Goal: Book appointment/travel/reservation

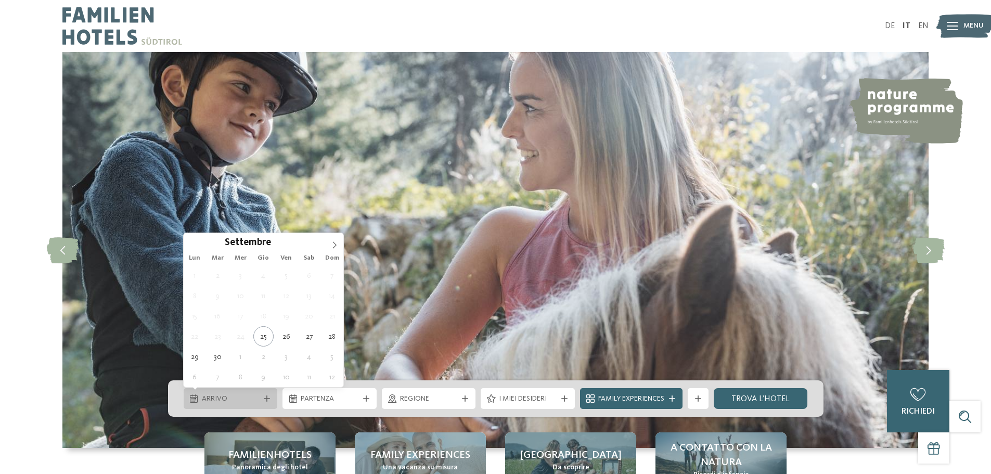
click at [265, 399] on icon at bounding box center [267, 398] width 6 height 6
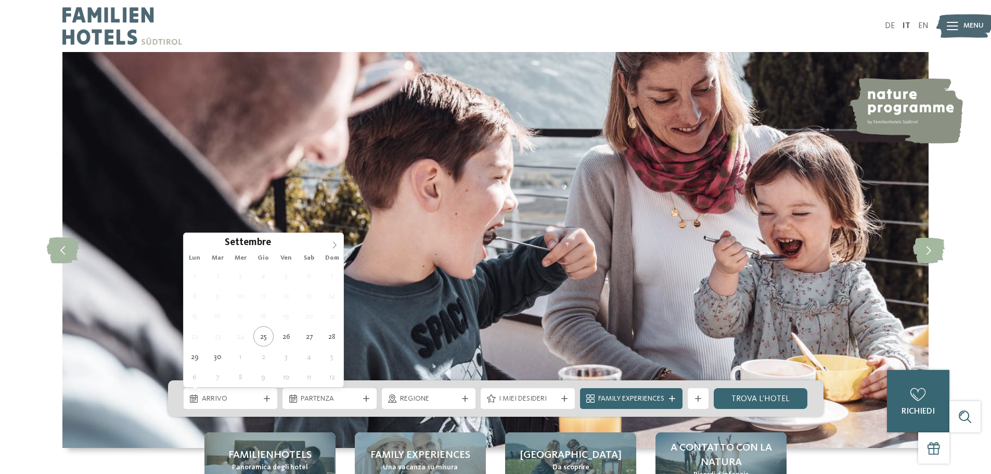
click at [334, 243] on icon at bounding box center [335, 244] width 4 height 7
type input "****"
click at [334, 243] on icon at bounding box center [335, 244] width 4 height 7
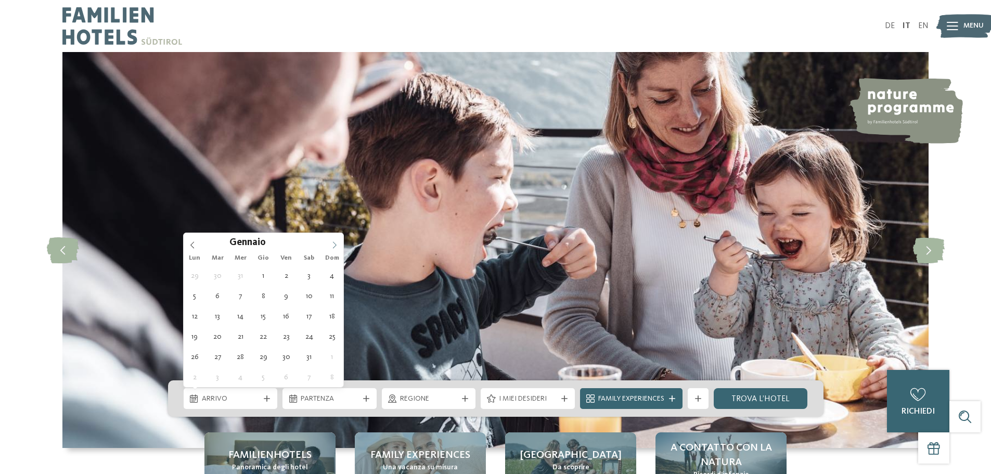
click at [334, 243] on icon at bounding box center [335, 244] width 4 height 7
type div "[DATE]"
type input "****"
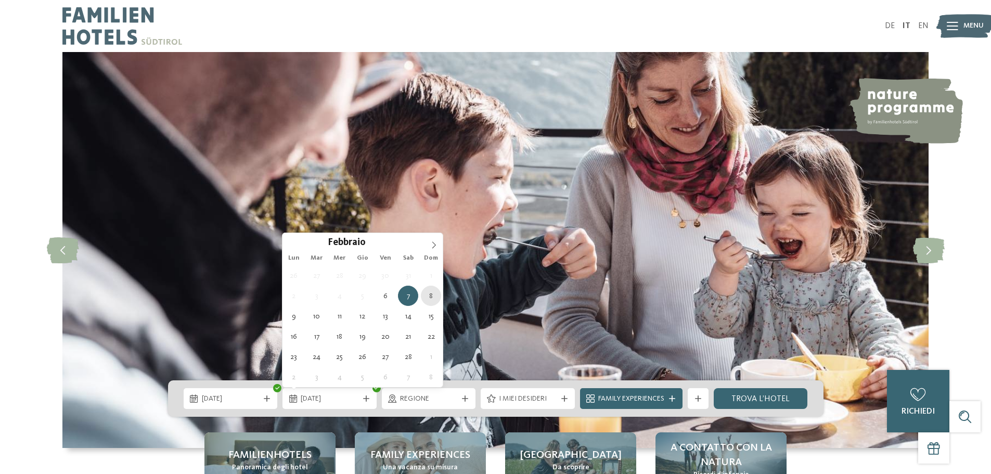
type div "[DATE]"
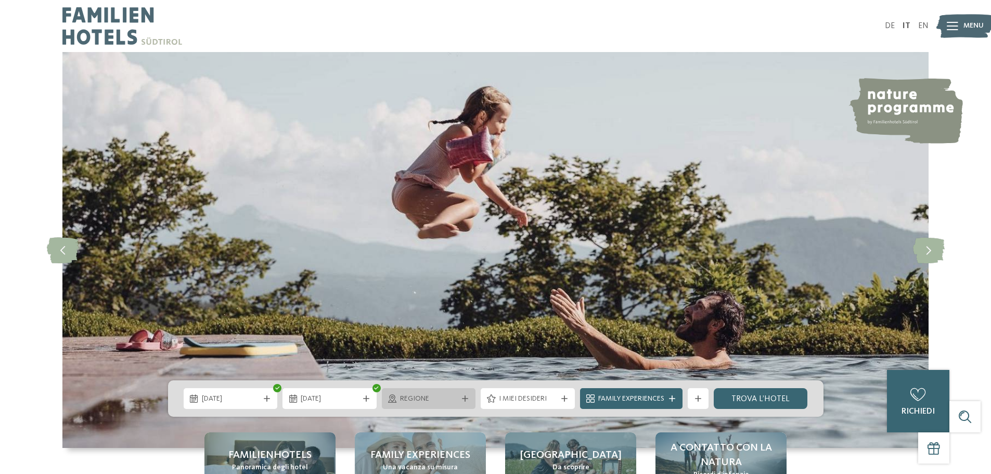
click at [464, 397] on icon at bounding box center [465, 398] width 6 height 6
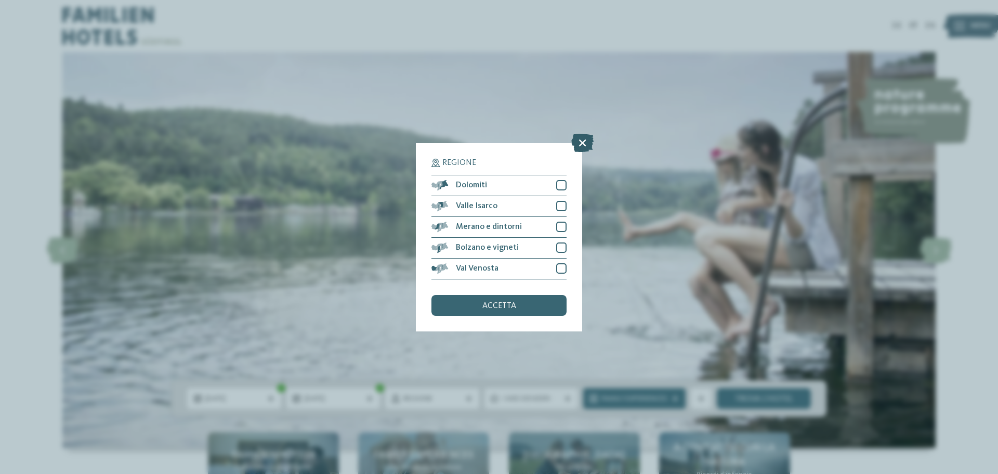
click at [585, 141] on icon at bounding box center [582, 142] width 22 height 18
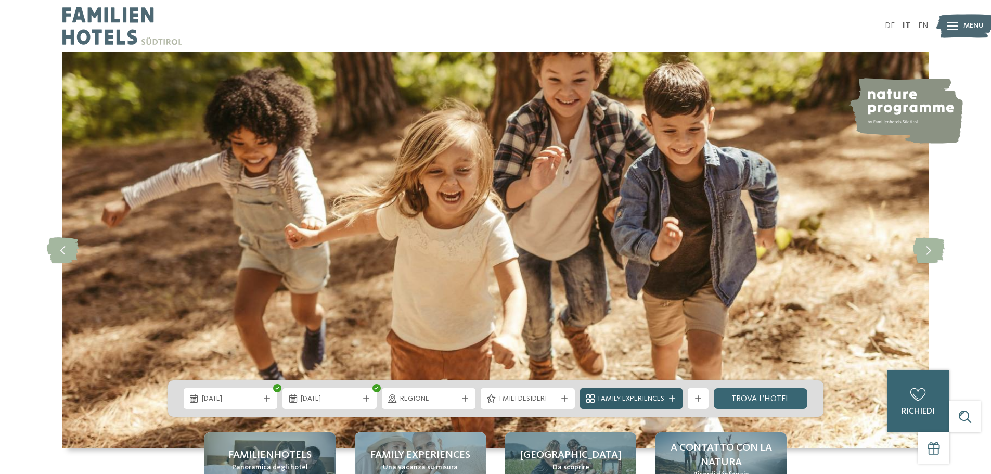
click at [643, 397] on span "Family Experiences" at bounding box center [631, 399] width 66 height 10
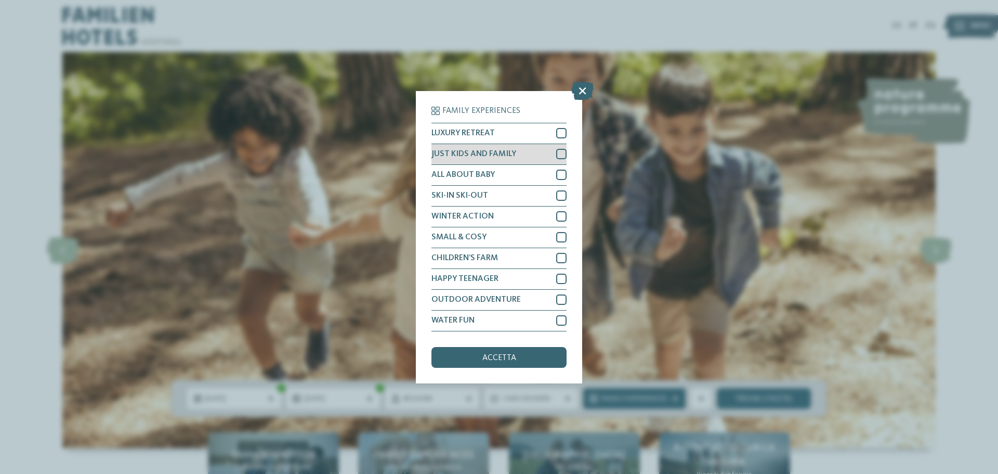
click at [558, 152] on div at bounding box center [561, 154] width 10 height 10
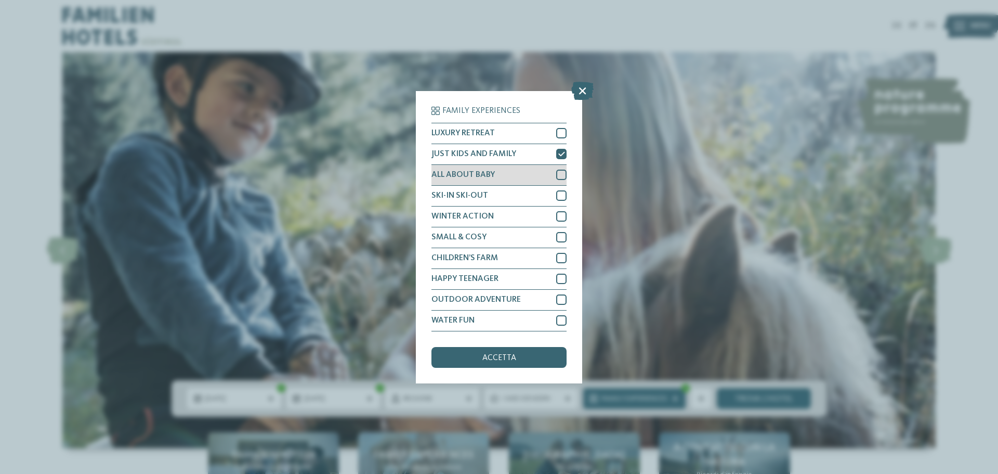
click at [562, 174] on div at bounding box center [561, 175] width 10 height 10
click at [559, 215] on div at bounding box center [561, 216] width 10 height 10
click at [559, 234] on div at bounding box center [561, 237] width 10 height 10
click at [561, 255] on div at bounding box center [561, 258] width 10 height 10
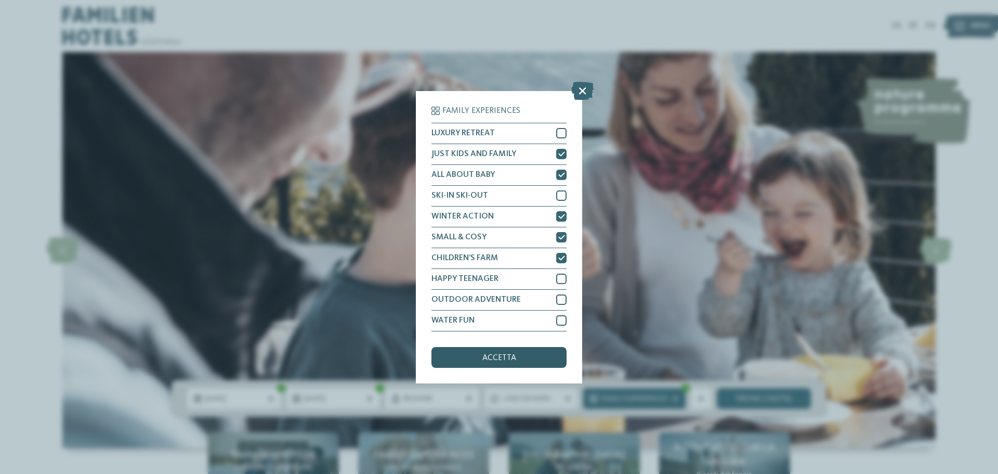
click at [500, 357] on span "accetta" at bounding box center [500, 358] width 34 height 8
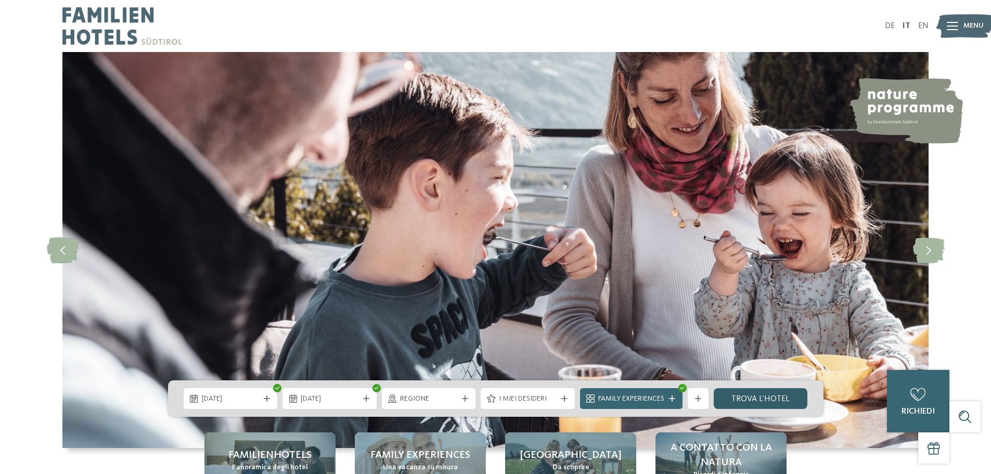
click at [760, 397] on link "trova l’hotel" at bounding box center [760, 398] width 94 height 21
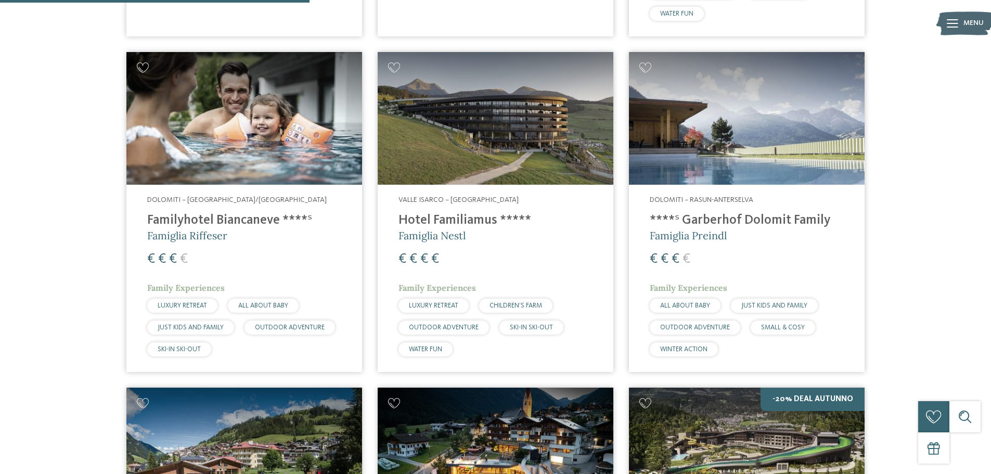
scroll to position [653, 0]
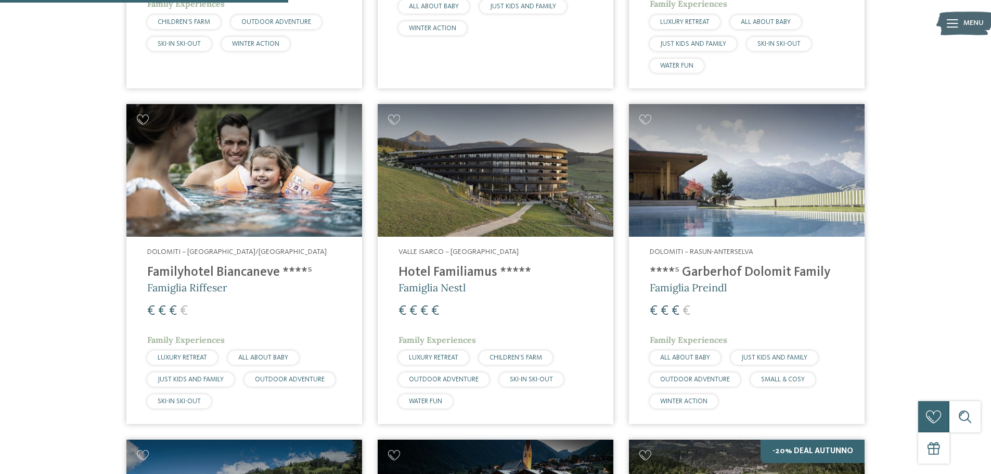
click at [224, 267] on h4 "Familyhotel Biancaneve ****ˢ" at bounding box center [244, 273] width 194 height 16
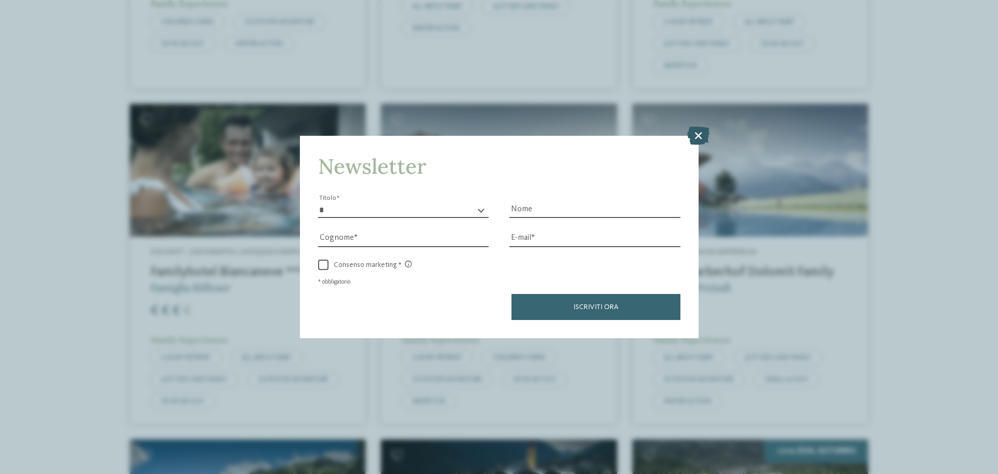
click at [701, 133] on icon at bounding box center [698, 135] width 22 height 18
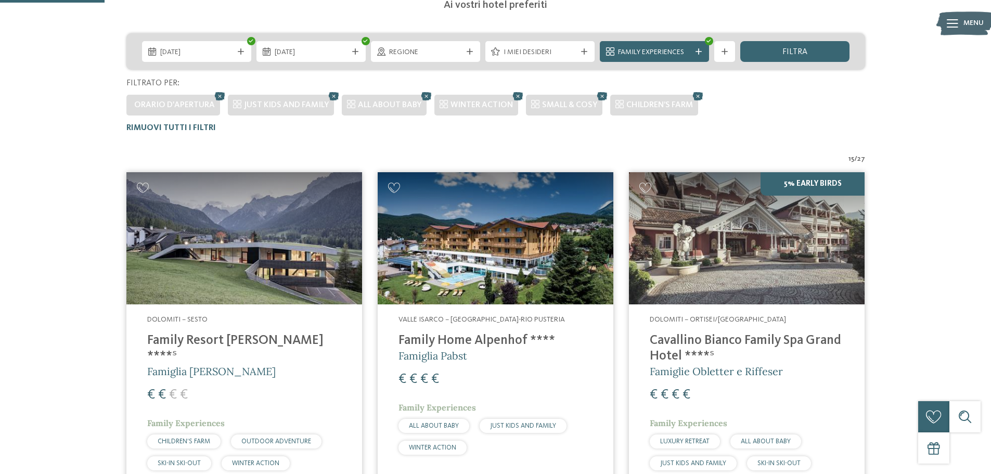
scroll to position [237, 0]
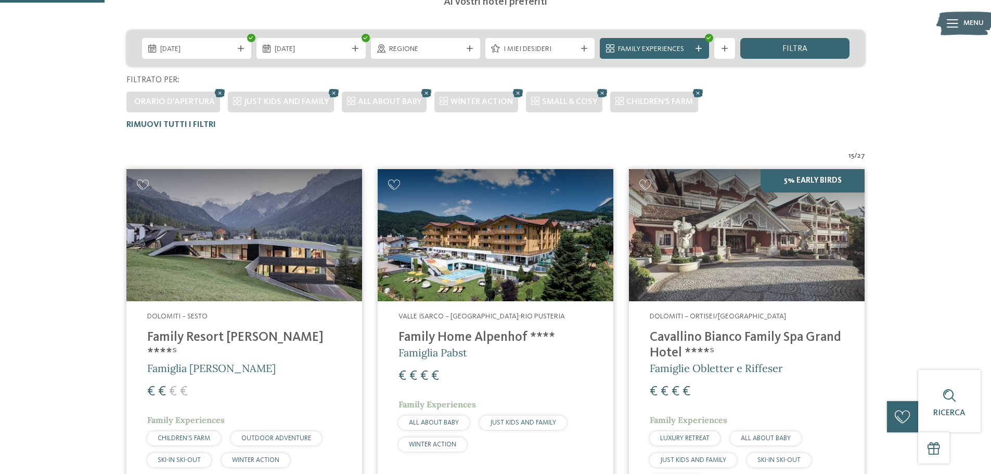
click at [241, 340] on h4 "Family Resort Rainer ****ˢ" at bounding box center [244, 345] width 194 height 31
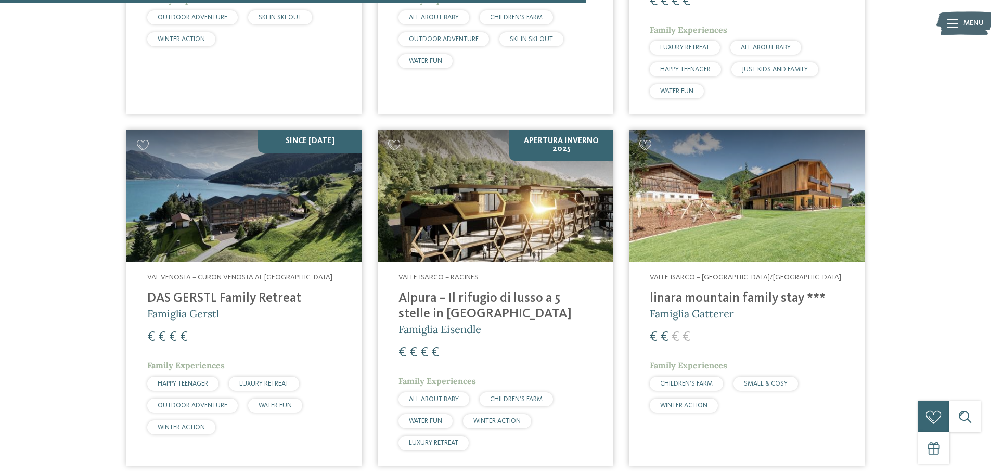
scroll to position [1329, 0]
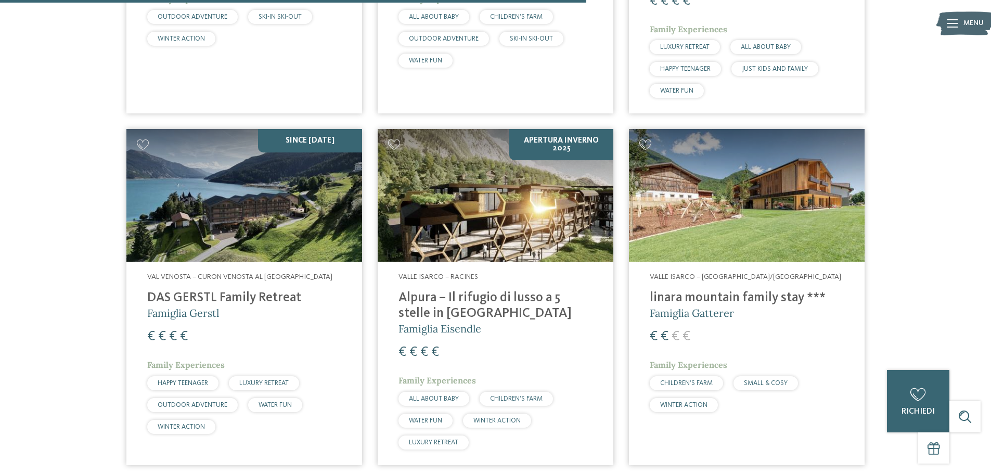
click at [738, 295] on h4 "linara mountain family stay ***" at bounding box center [746, 298] width 194 height 16
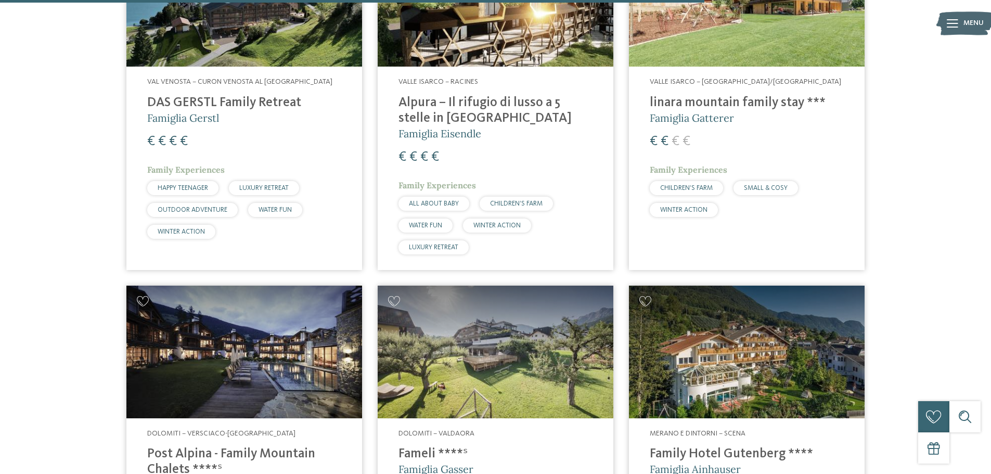
scroll to position [1693, 0]
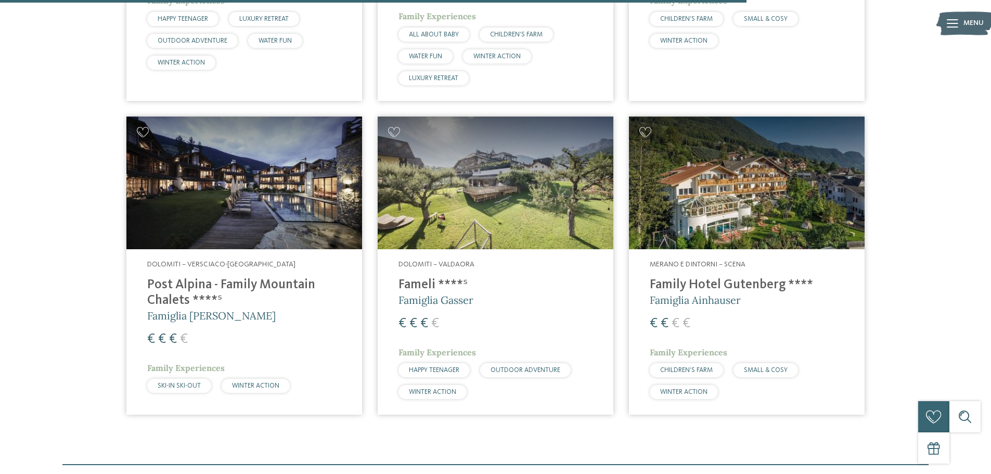
click at [418, 285] on h4 "Fameli ****ˢ" at bounding box center [495, 285] width 194 height 16
click at [419, 245] on img at bounding box center [495, 182] width 236 height 133
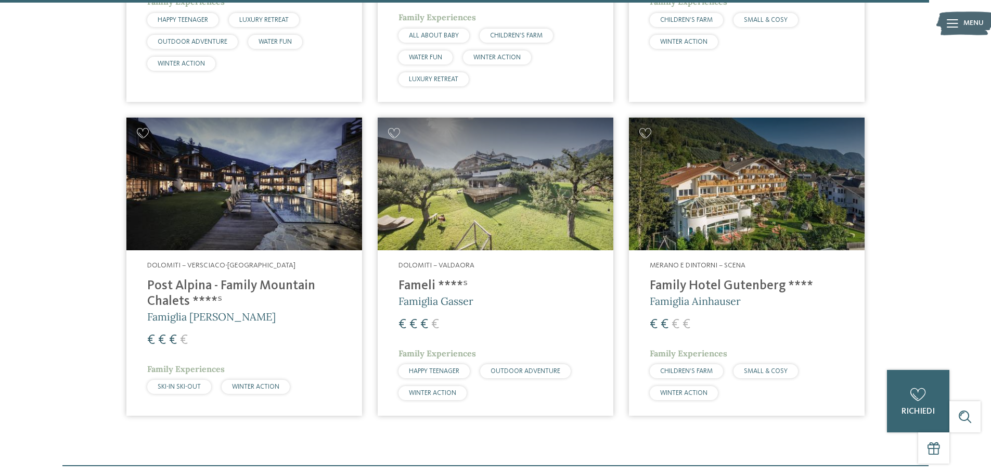
scroll to position [1641, 0]
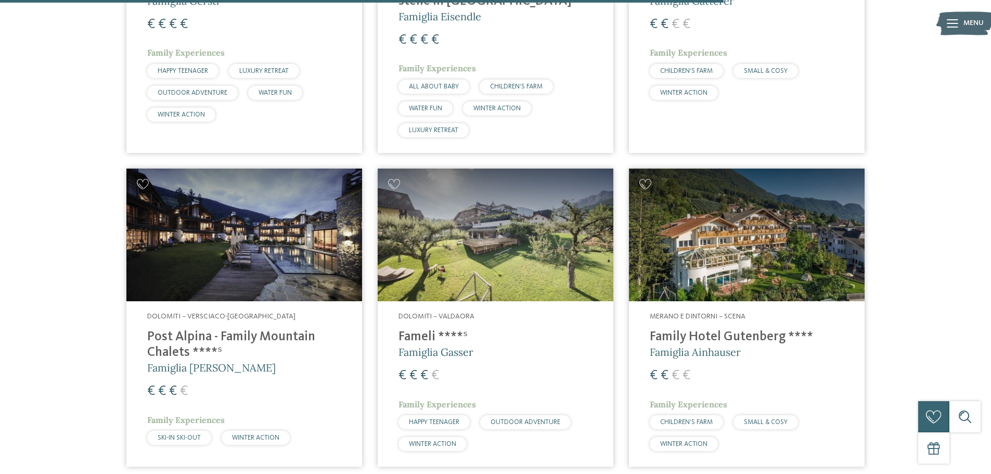
click at [197, 332] on h4 "Post Alpina - Family Mountain Chalets ****ˢ" at bounding box center [244, 344] width 194 height 31
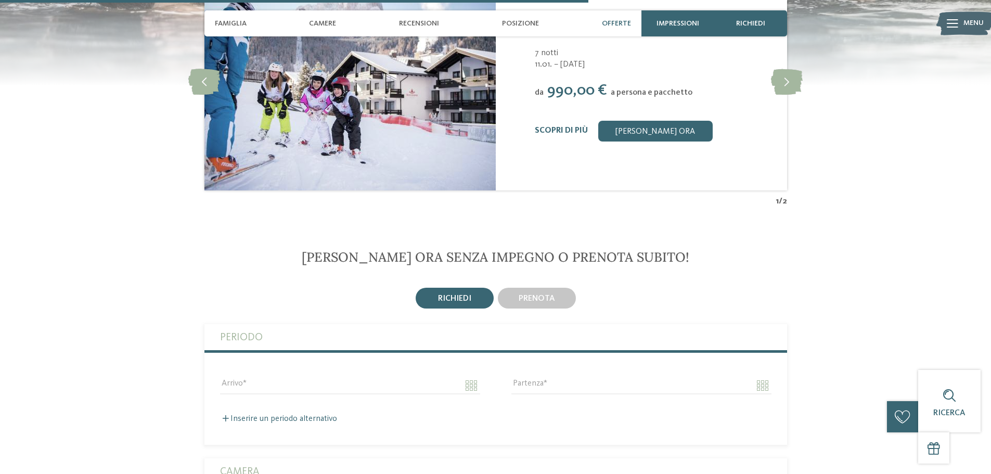
scroll to position [1768, 0]
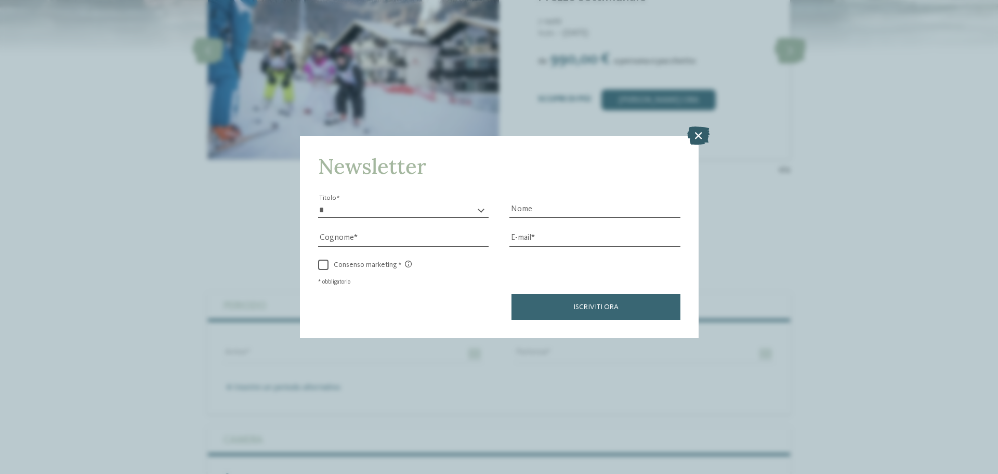
click at [696, 135] on icon at bounding box center [698, 135] width 22 height 18
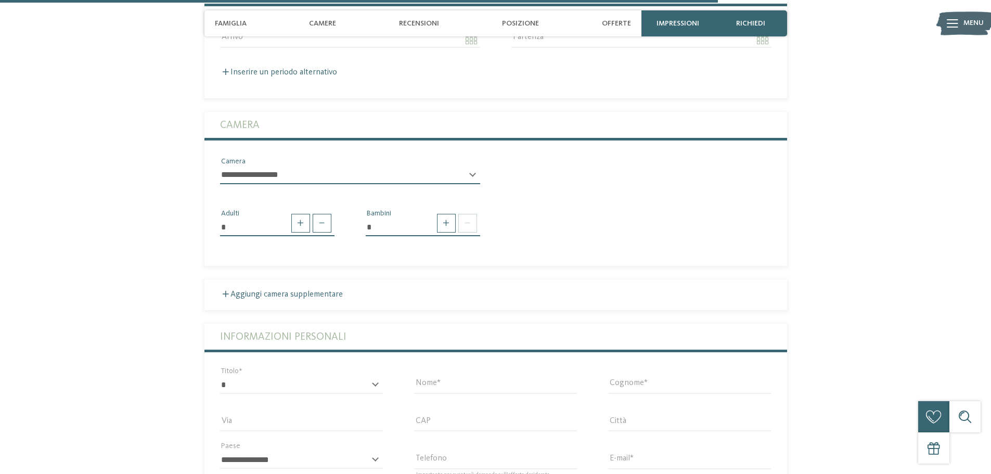
scroll to position [2080, 0]
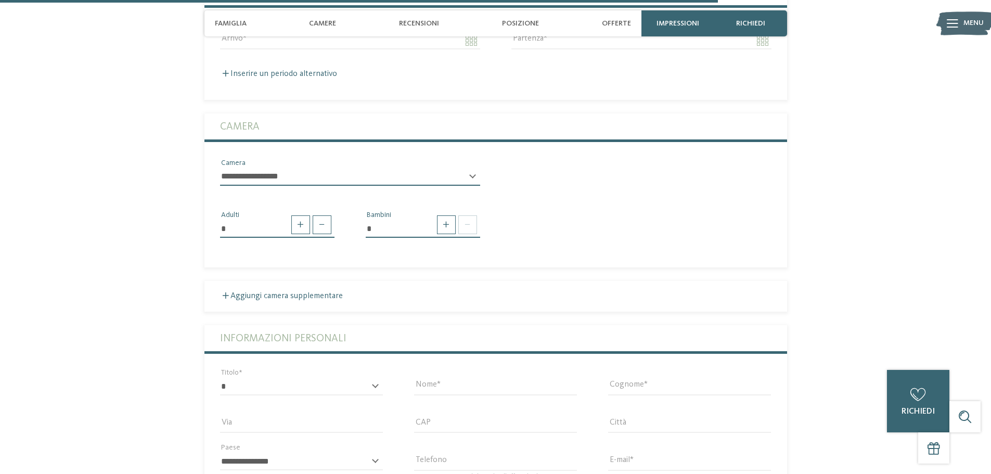
click at [472, 174] on div "**********" at bounding box center [350, 181] width 260 height 27
click at [472, 178] on div "**********" at bounding box center [350, 181] width 260 height 27
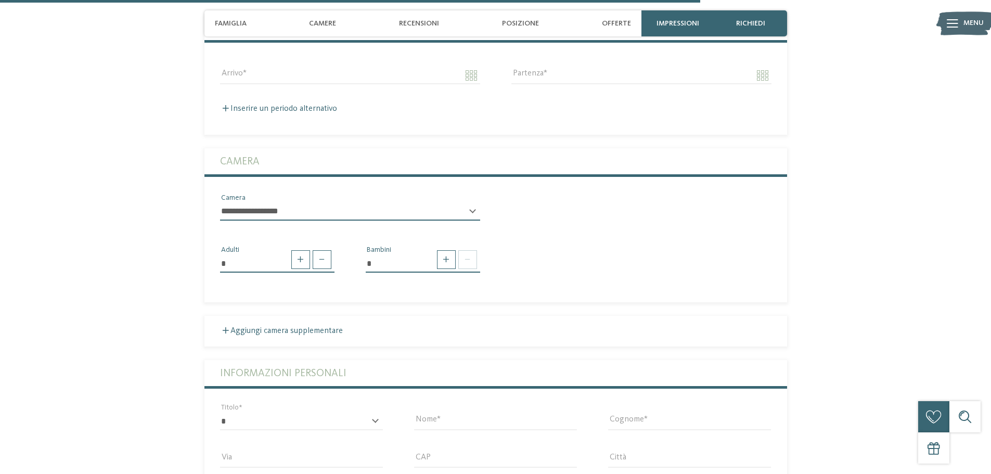
scroll to position [2028, 0]
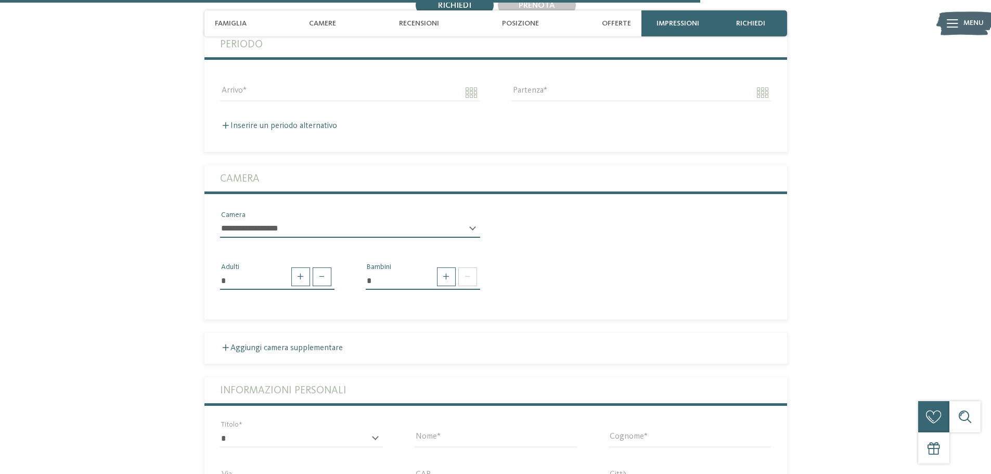
click at [473, 228] on div "**********" at bounding box center [350, 233] width 260 height 27
click at [471, 224] on div "**********" at bounding box center [350, 233] width 260 height 27
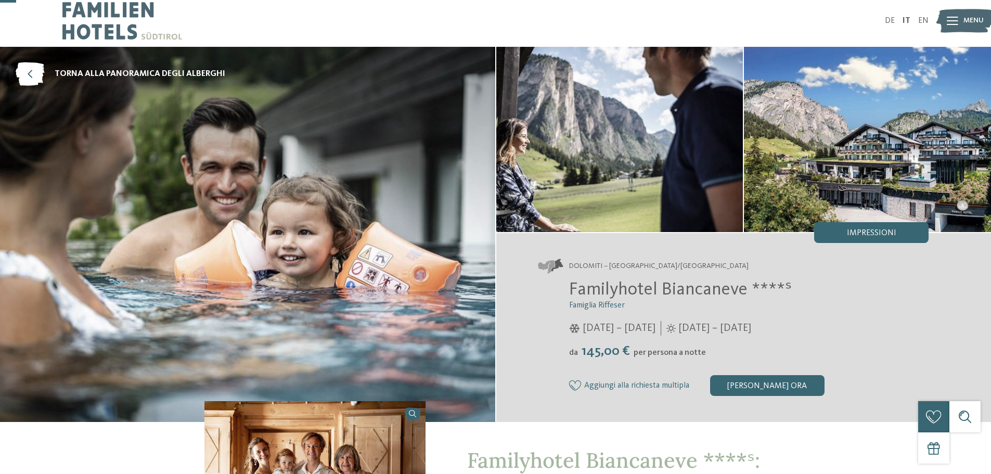
scroll to position [0, 0]
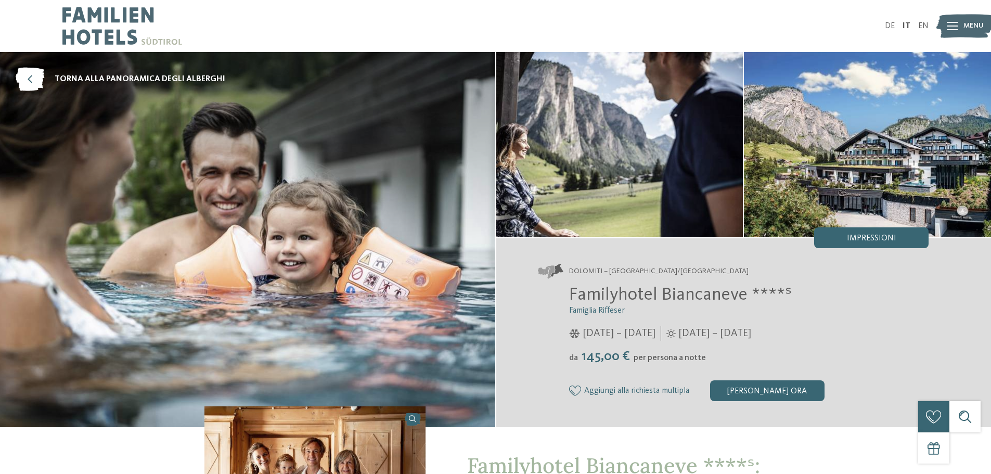
click at [950, 23] on icon at bounding box center [951, 26] width 11 height 8
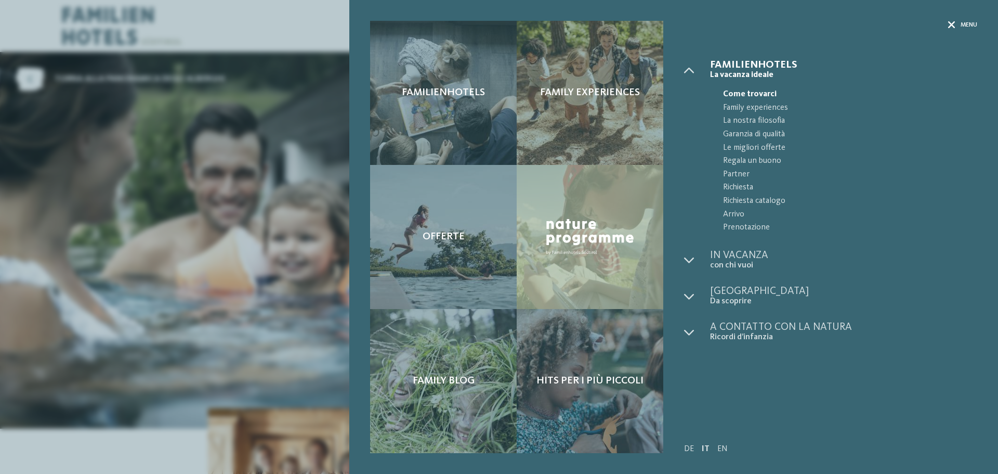
click at [953, 26] on icon at bounding box center [951, 24] width 7 height 7
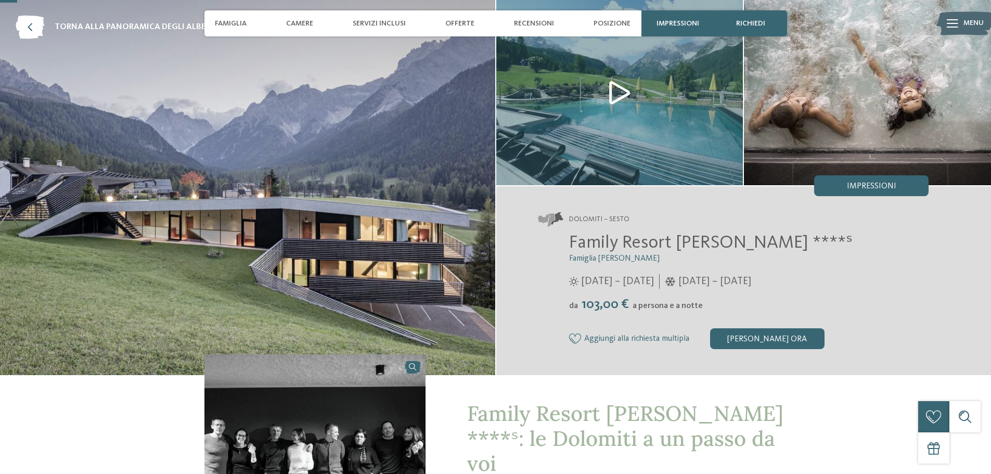
scroll to position [104, 0]
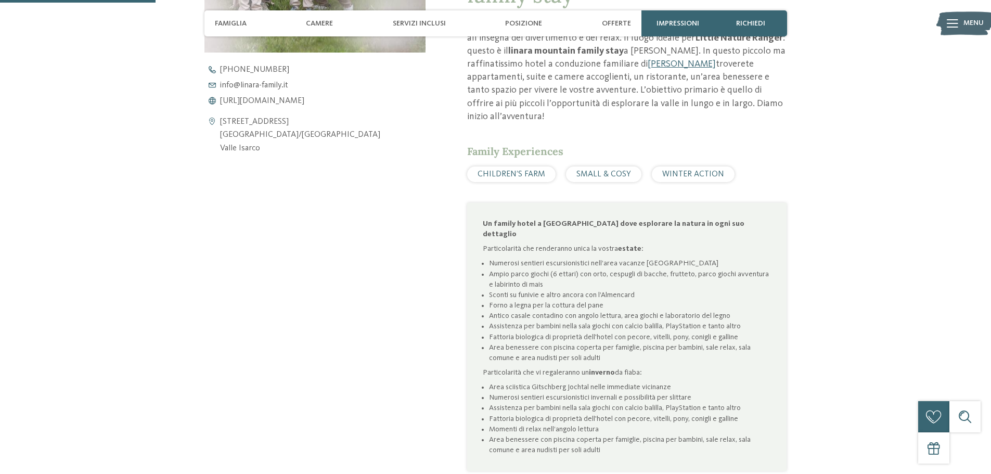
scroll to position [572, 0]
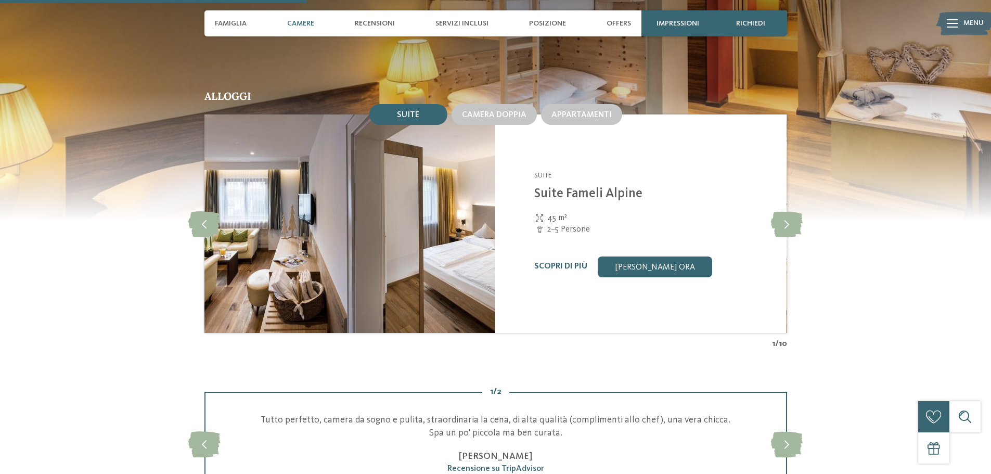
scroll to position [1040, 0]
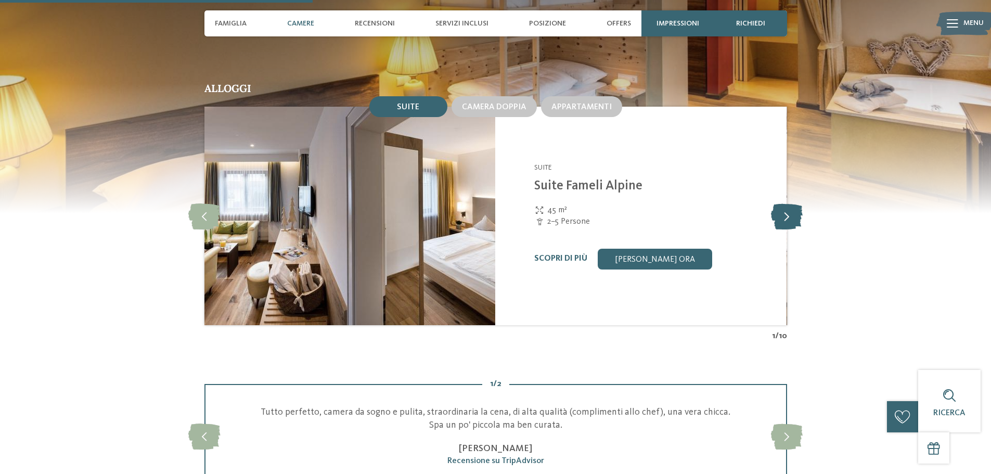
click at [779, 203] on icon at bounding box center [787, 216] width 32 height 26
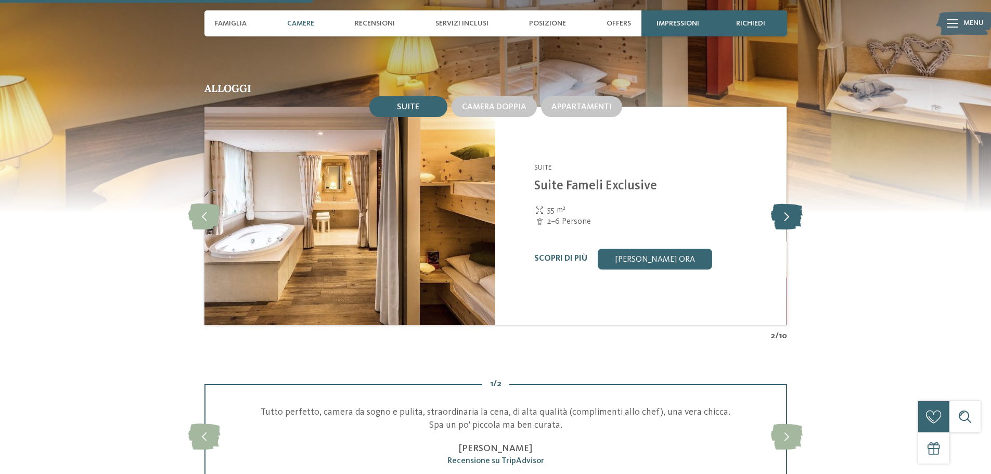
click at [779, 203] on icon at bounding box center [787, 216] width 32 height 26
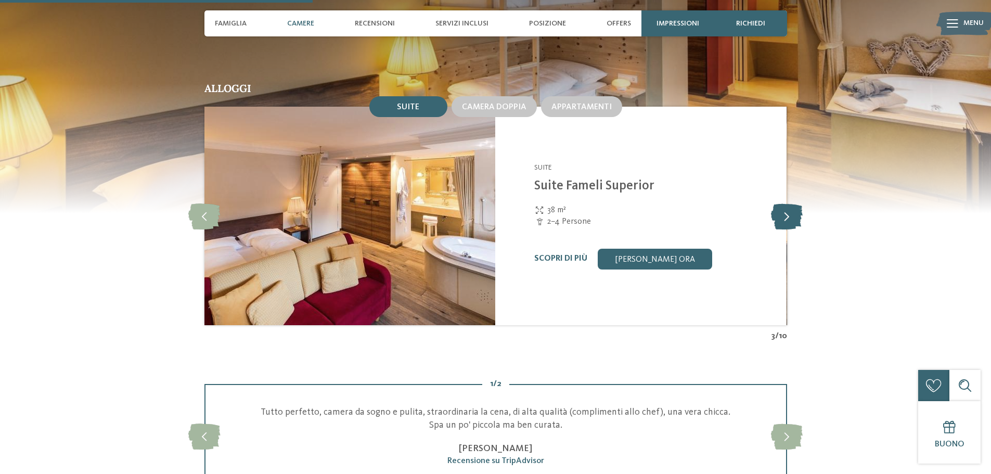
click at [779, 203] on icon at bounding box center [787, 216] width 32 height 26
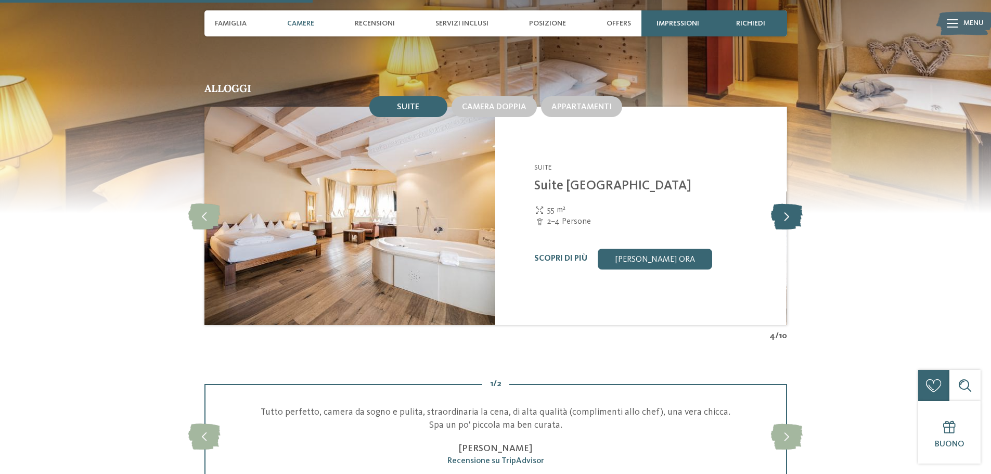
click at [779, 203] on icon at bounding box center [787, 216] width 32 height 26
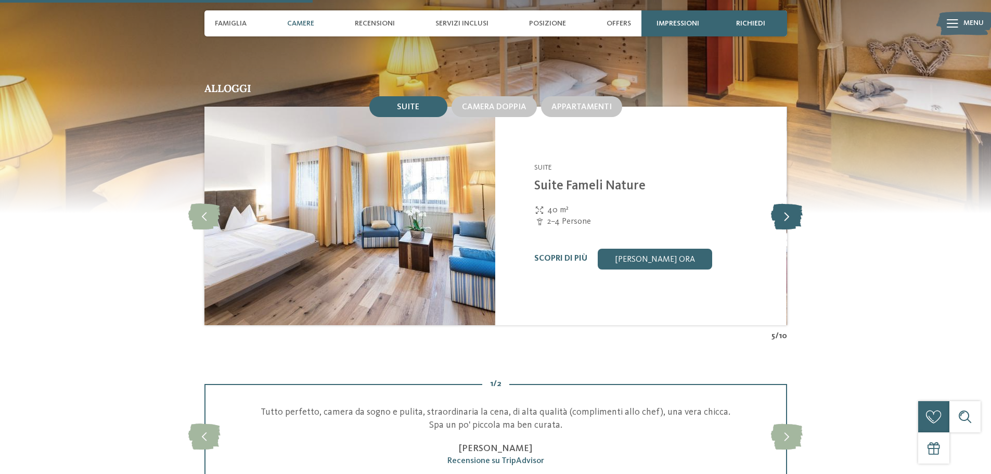
click at [779, 203] on icon at bounding box center [787, 216] width 32 height 26
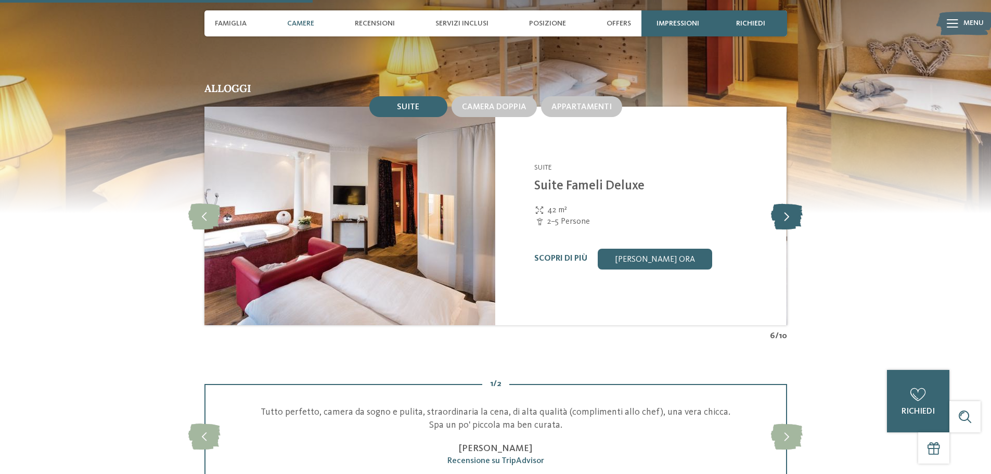
click at [779, 203] on icon at bounding box center [787, 216] width 32 height 26
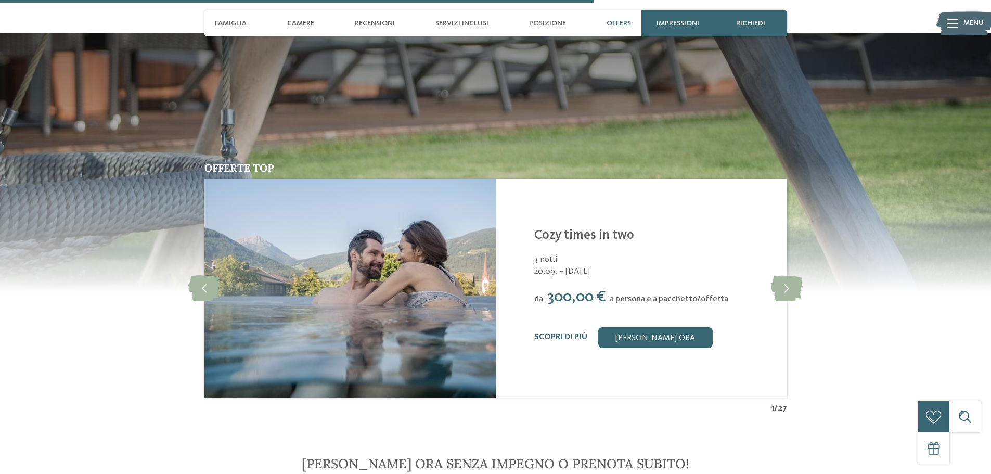
scroll to position [1976, 0]
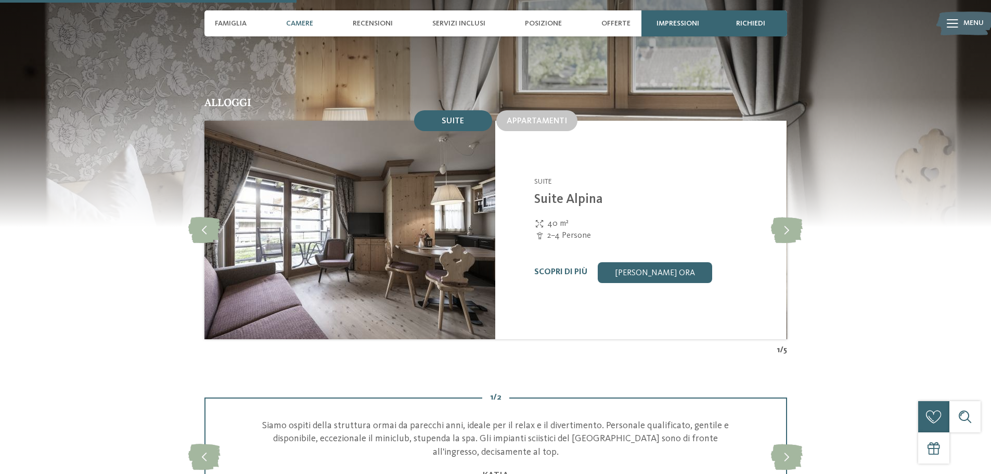
scroll to position [1092, 0]
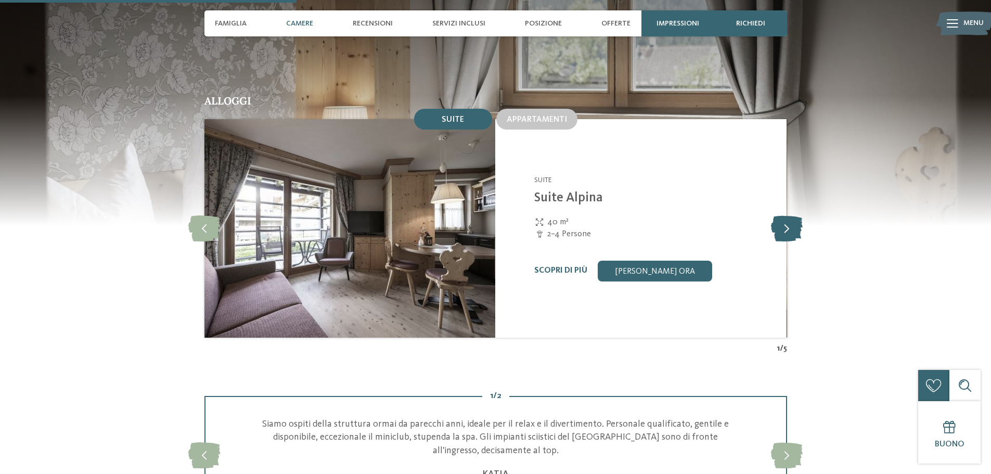
click at [789, 215] on icon at bounding box center [787, 228] width 32 height 26
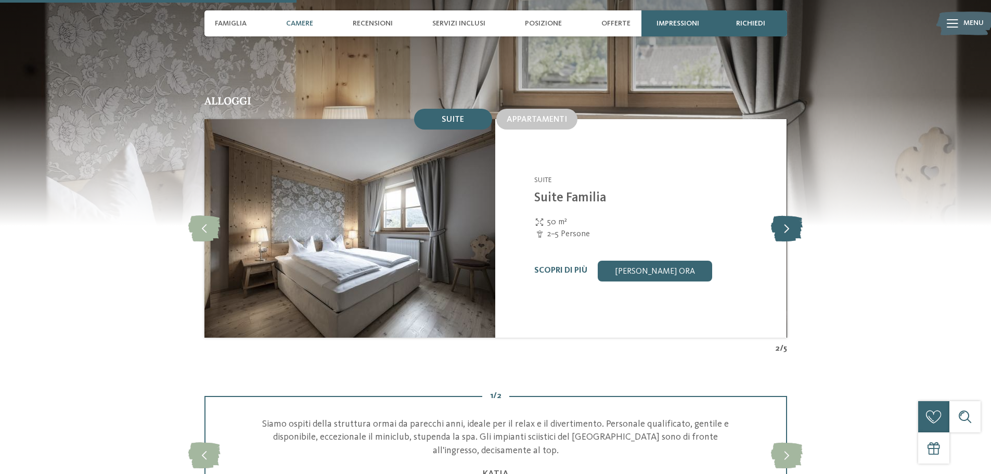
click at [789, 215] on icon at bounding box center [787, 228] width 32 height 26
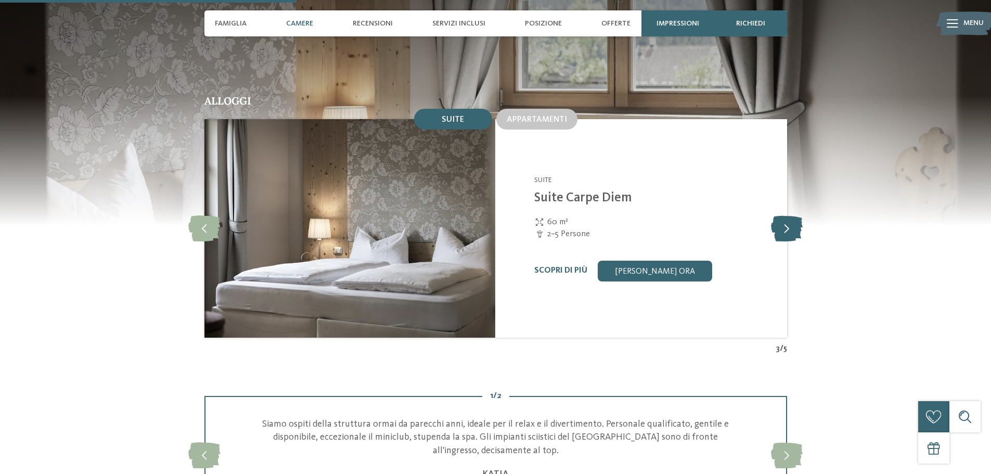
click at [789, 215] on icon at bounding box center [787, 228] width 32 height 26
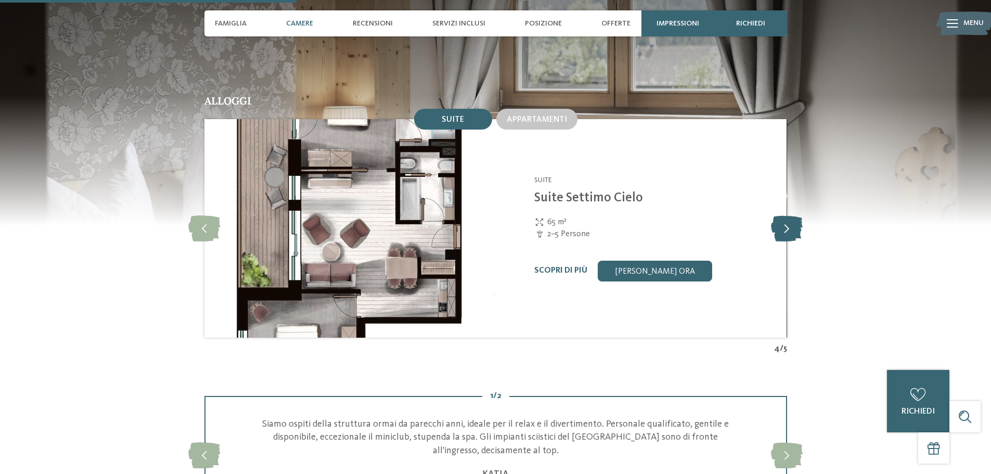
click at [789, 215] on icon at bounding box center [787, 228] width 32 height 26
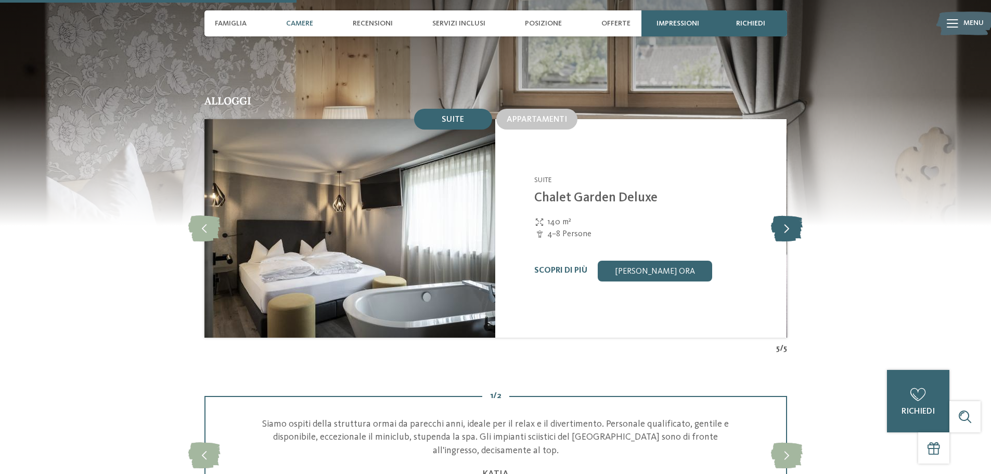
click at [789, 215] on icon at bounding box center [787, 228] width 32 height 26
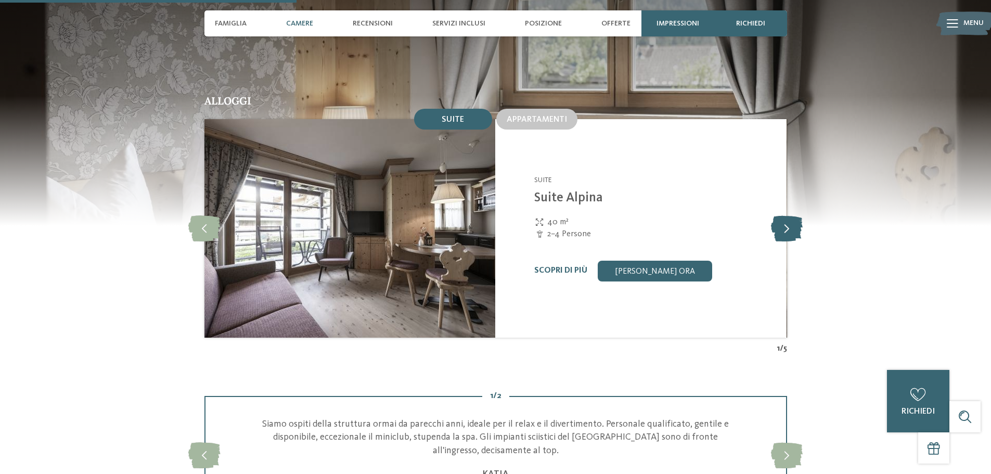
click at [789, 215] on icon at bounding box center [787, 228] width 32 height 26
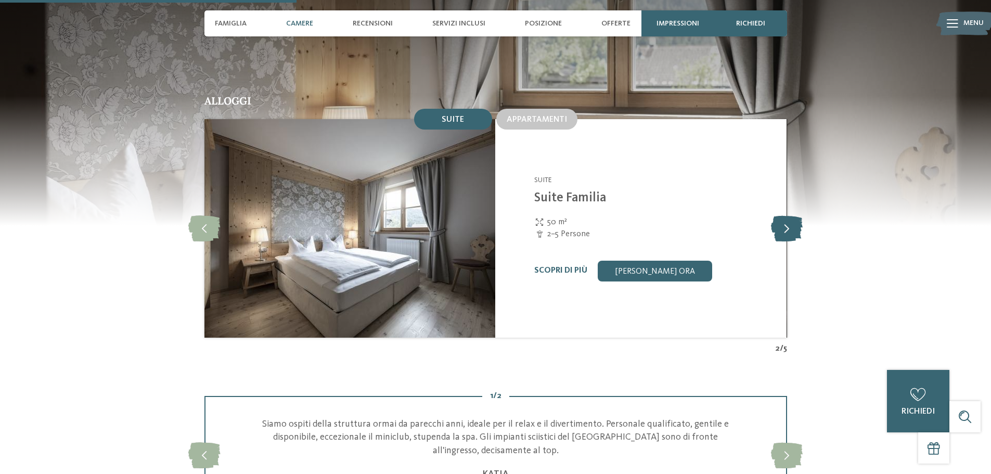
click at [789, 215] on icon at bounding box center [787, 228] width 32 height 26
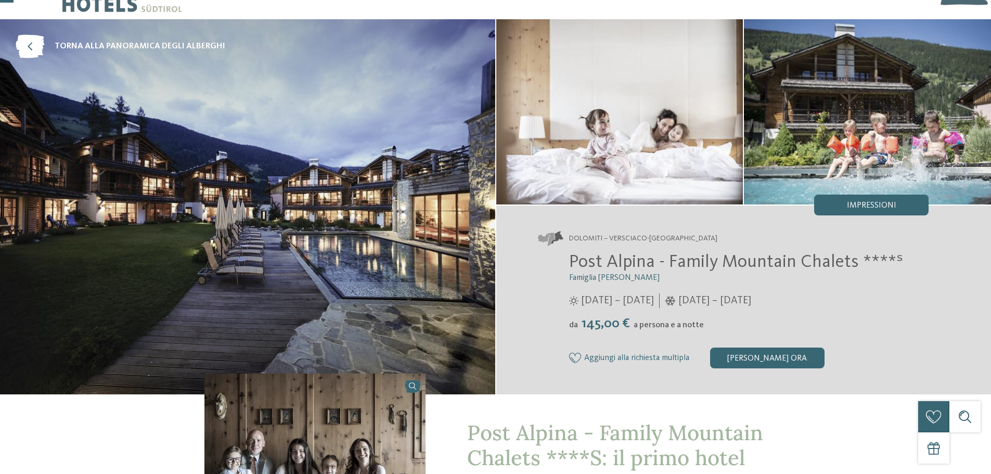
scroll to position [0, 0]
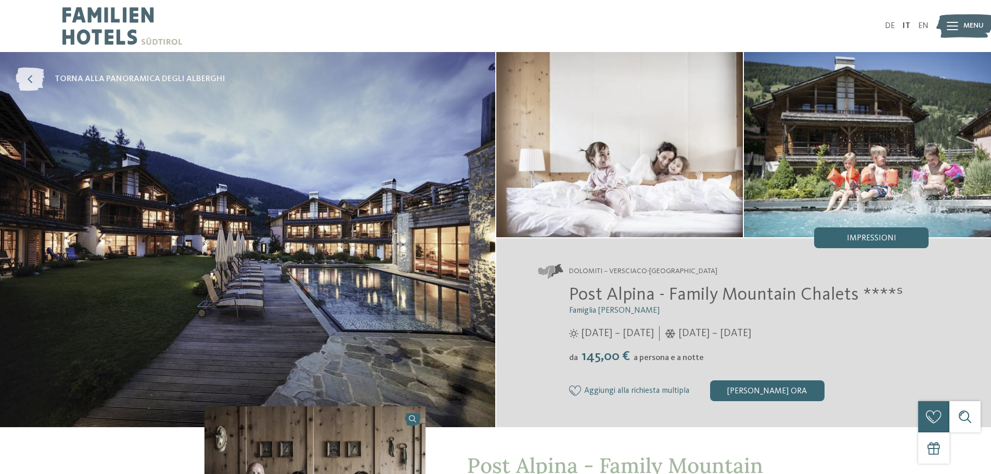
click at [31, 77] on icon at bounding box center [30, 79] width 29 height 23
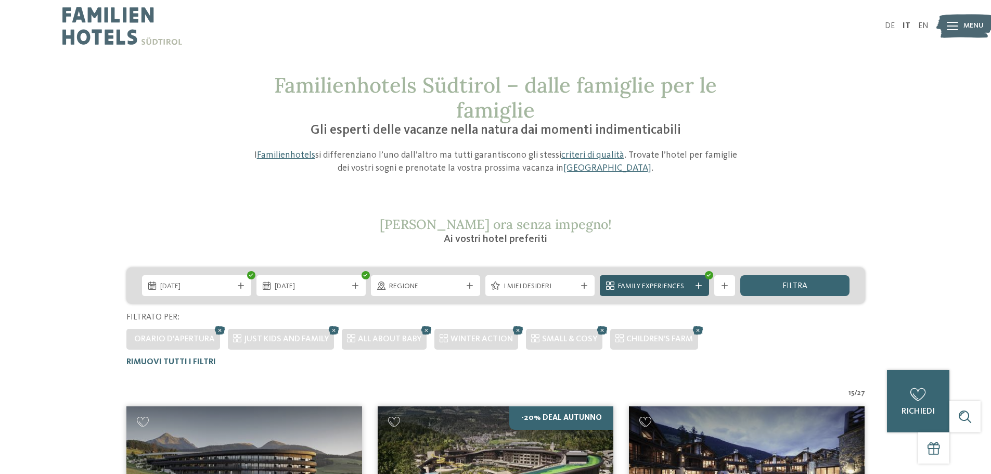
click at [659, 287] on span "Family Experiences" at bounding box center [654, 286] width 73 height 10
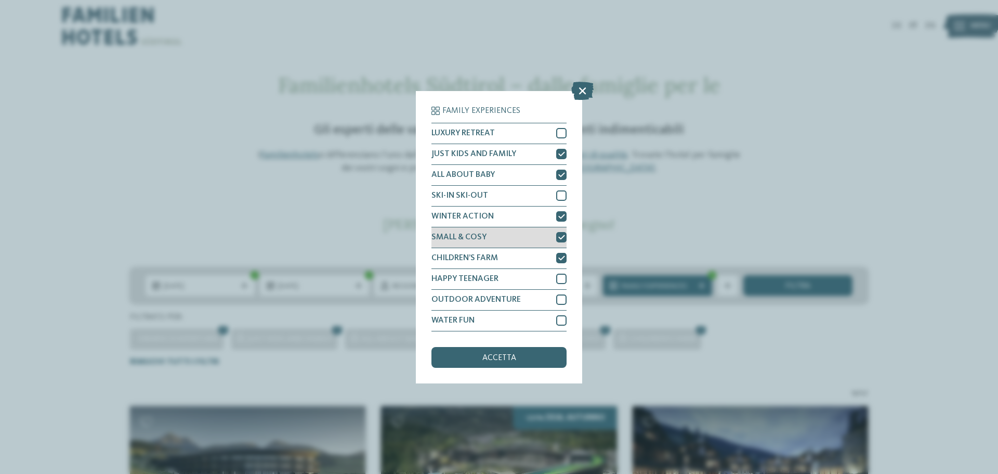
click at [563, 234] on icon at bounding box center [561, 237] width 7 height 6
click at [511, 358] on span "accetta" at bounding box center [500, 358] width 34 height 8
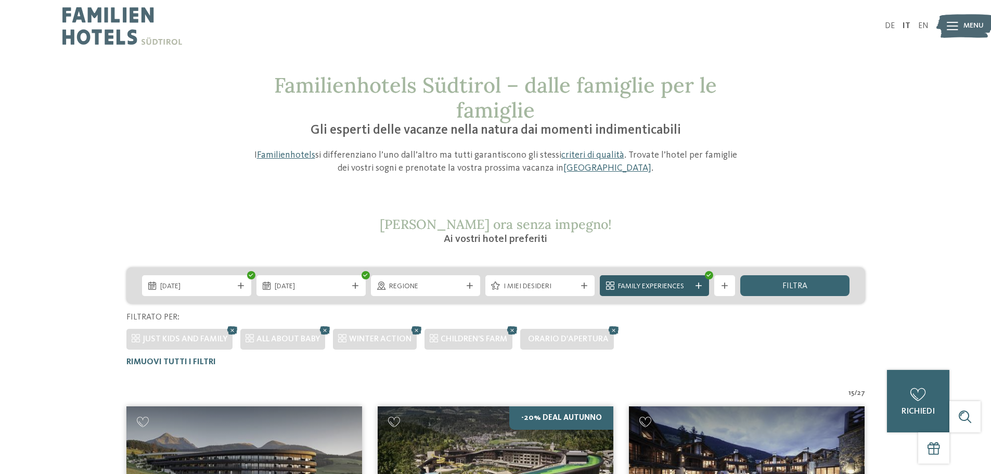
click at [676, 288] on span "Family Experiences" at bounding box center [654, 286] width 73 height 10
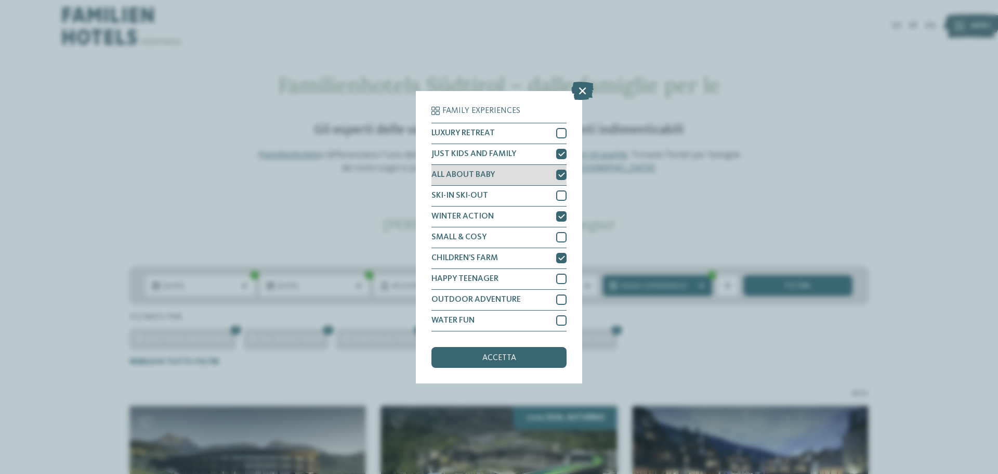
click at [558, 174] on icon at bounding box center [561, 175] width 7 height 6
click at [558, 174] on div at bounding box center [561, 175] width 10 height 10
click at [563, 215] on icon at bounding box center [561, 216] width 7 height 6
click at [564, 258] on icon at bounding box center [561, 258] width 7 height 6
click at [529, 359] on div "accetta" at bounding box center [499, 357] width 135 height 21
